Goal: Task Accomplishment & Management: Manage account settings

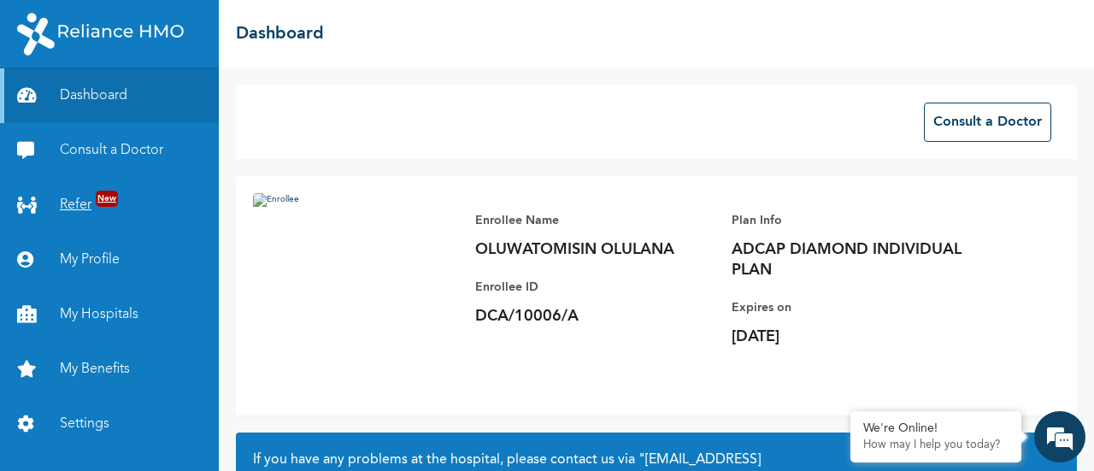
click at [67, 202] on link "Refer New" at bounding box center [109, 205] width 219 height 55
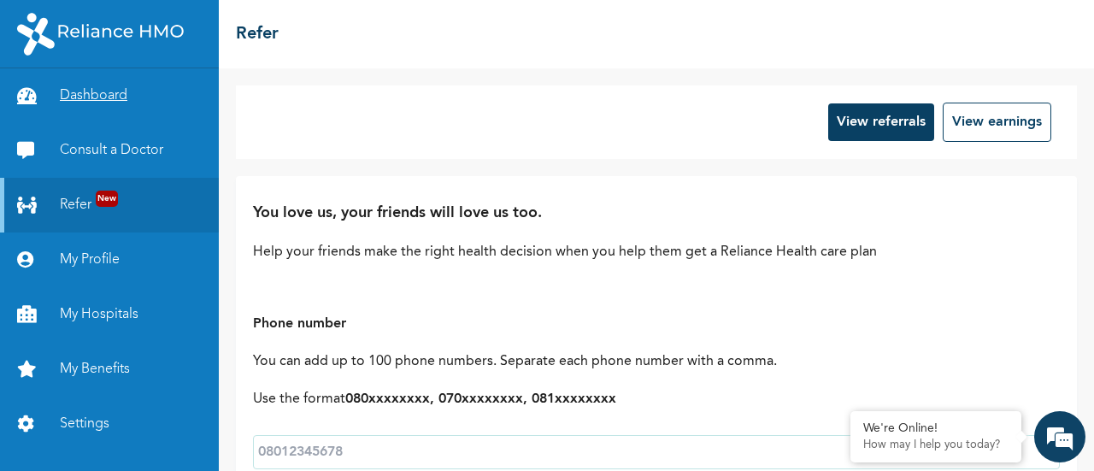
click at [87, 85] on link "Dashboard" at bounding box center [109, 95] width 219 height 55
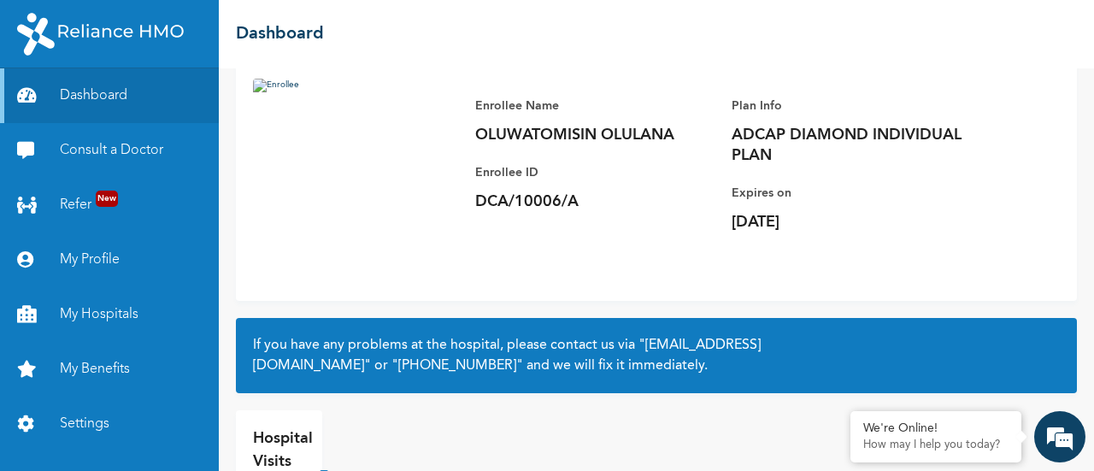
scroll to position [191, 0]
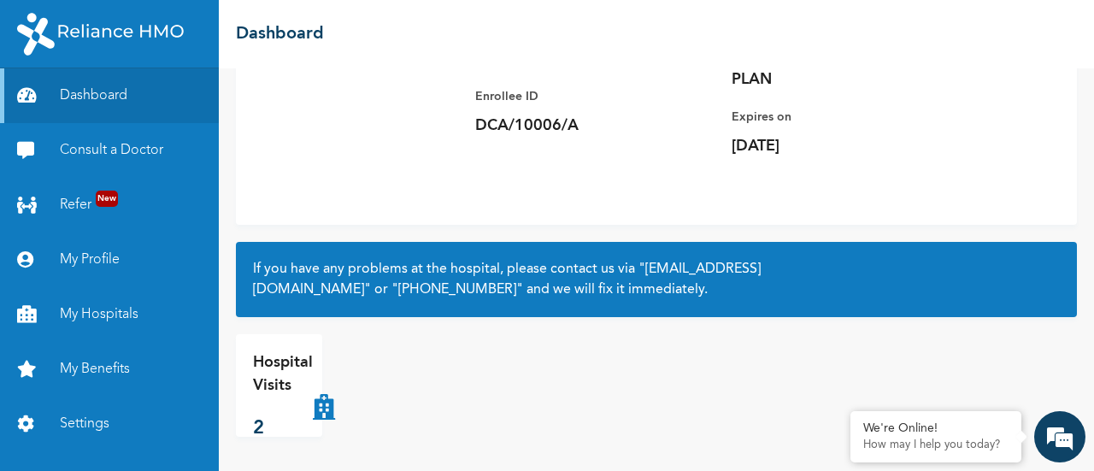
click at [287, 394] on p "Hospital Visits" at bounding box center [283, 374] width 60 height 46
click at [318, 414] on icon at bounding box center [324, 385] width 22 height 68
click at [279, 394] on p "Hospital Visits" at bounding box center [283, 374] width 60 height 46
click at [269, 421] on p "2" at bounding box center [283, 428] width 60 height 28
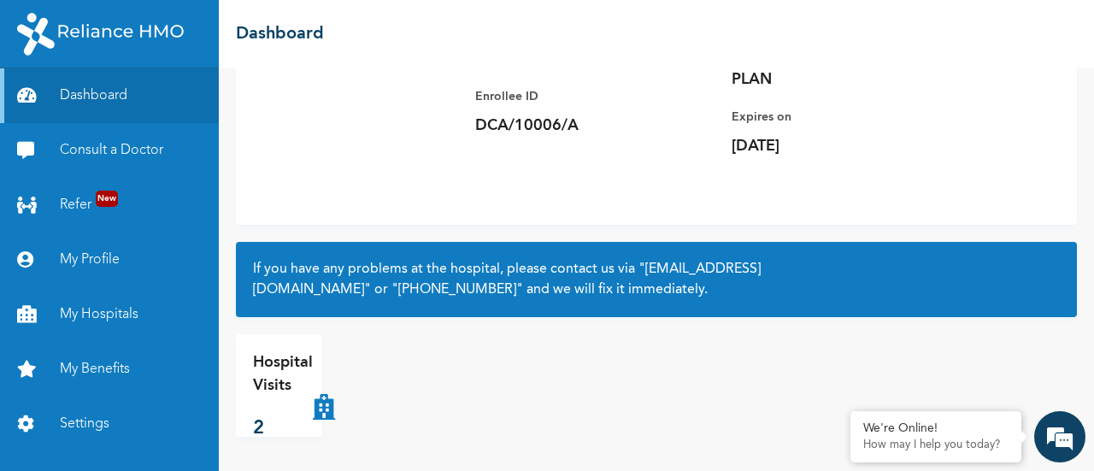
click at [269, 421] on p "2" at bounding box center [283, 428] width 60 height 28
click at [256, 432] on p "2" at bounding box center [283, 428] width 60 height 28
click at [74, 425] on link "Settings" at bounding box center [109, 424] width 219 height 55
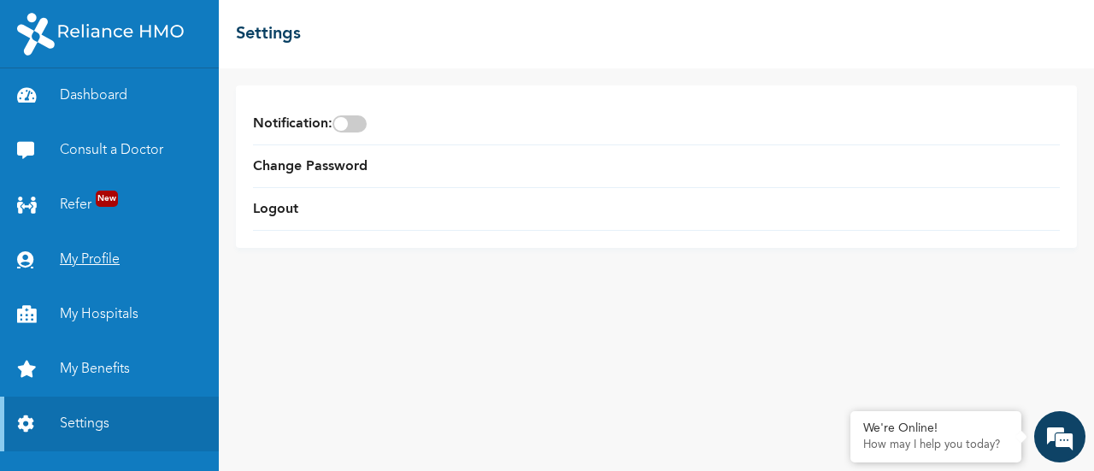
click at [79, 262] on link "My Profile" at bounding box center [109, 259] width 219 height 55
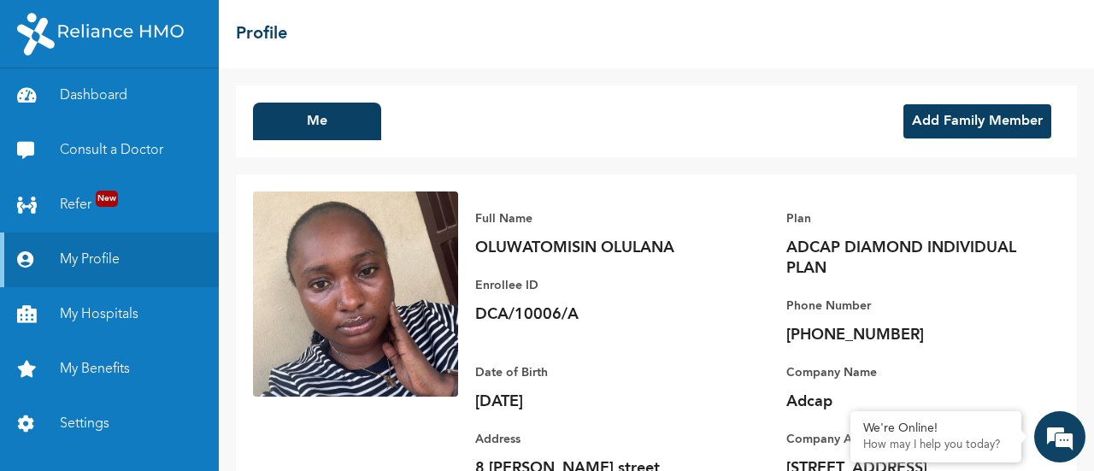
click at [927, 119] on button "Add Family Member" at bounding box center [977, 121] width 148 height 34
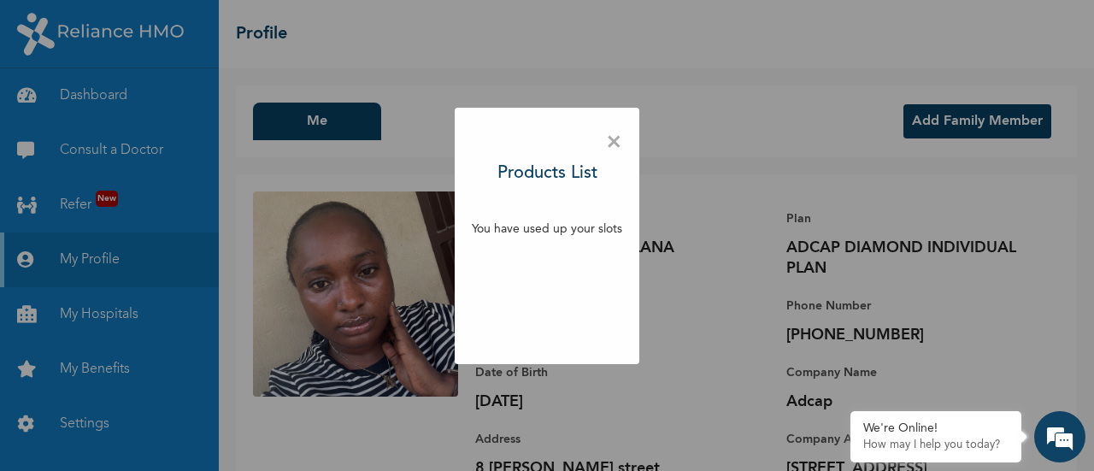
click at [612, 142] on span "×" at bounding box center [614, 143] width 16 height 36
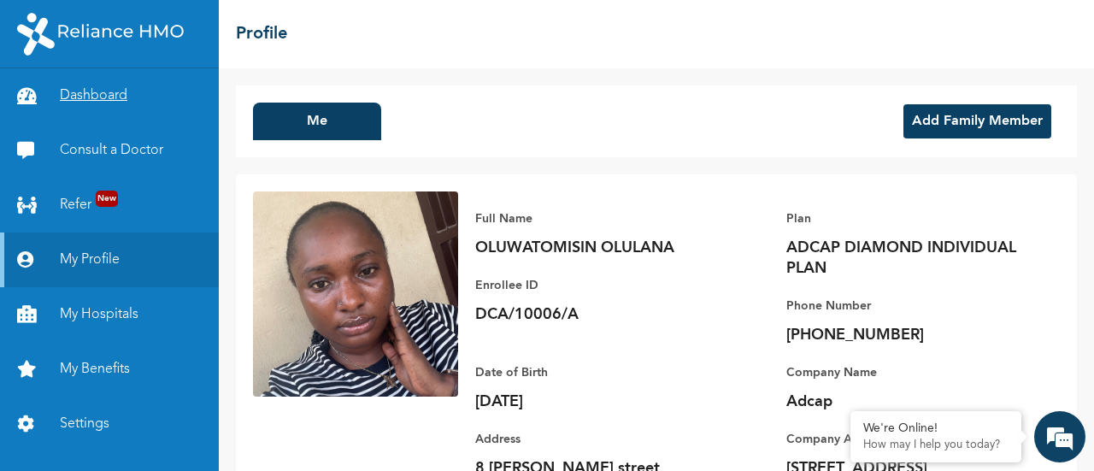
click at [96, 87] on link "Dashboard" at bounding box center [109, 95] width 219 height 55
